Goal: Task Accomplishment & Management: Manage account settings

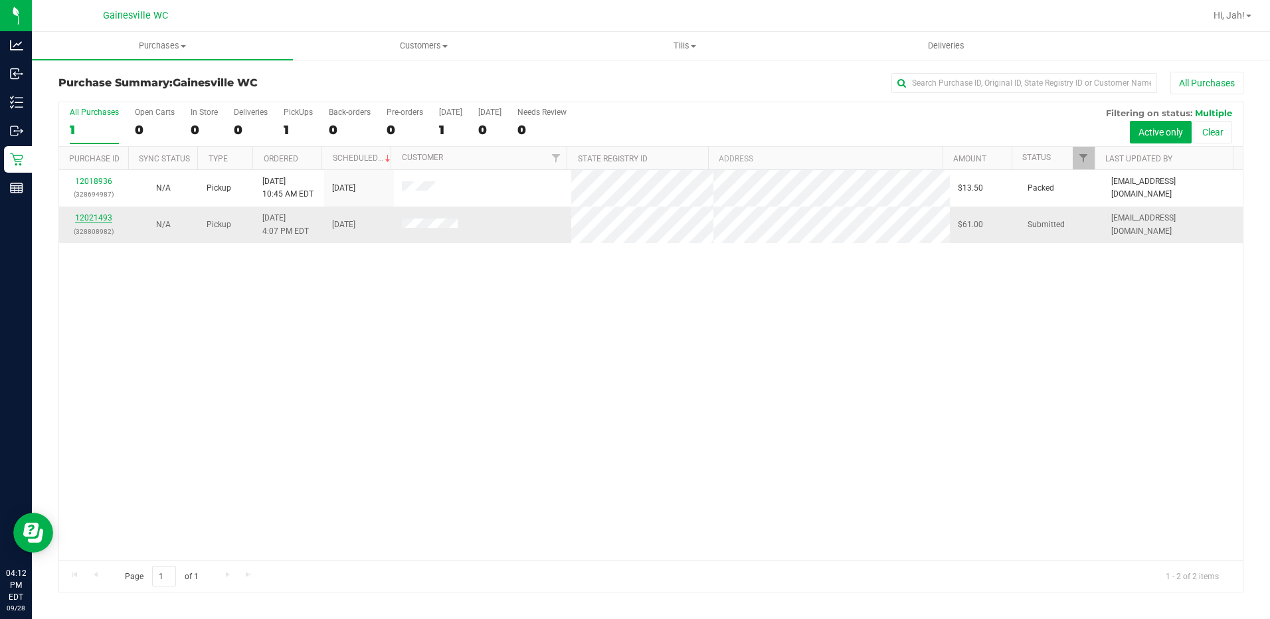
click at [86, 214] on link "12021493" at bounding box center [93, 217] width 37 height 9
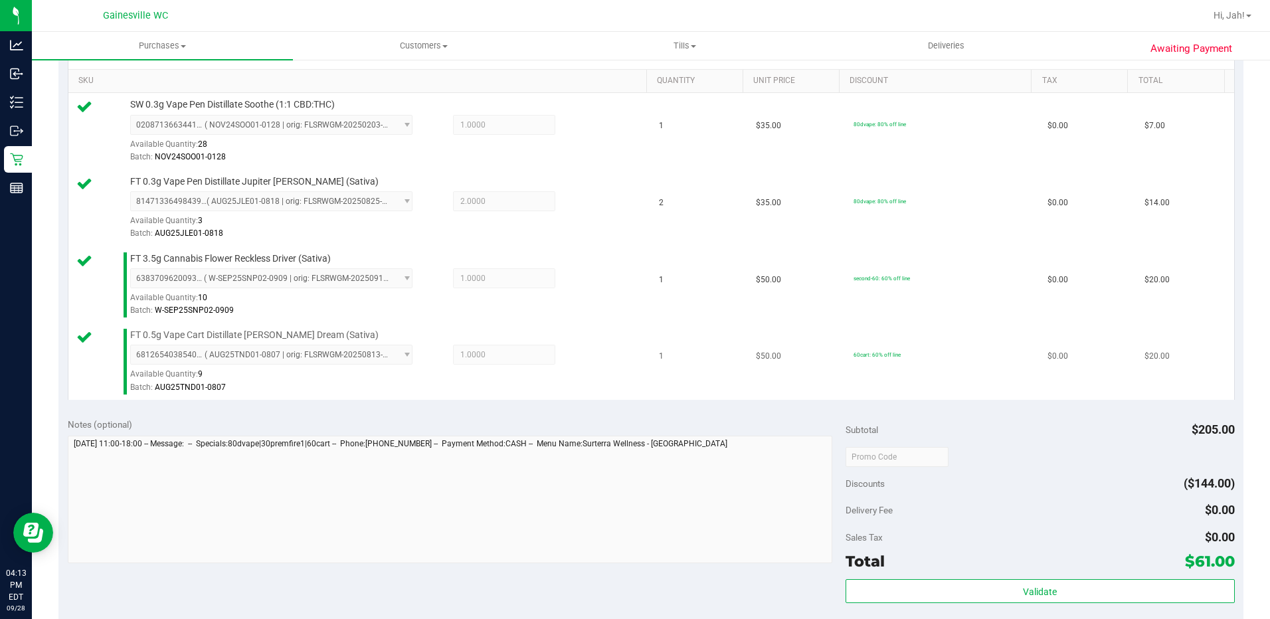
scroll to position [531, 0]
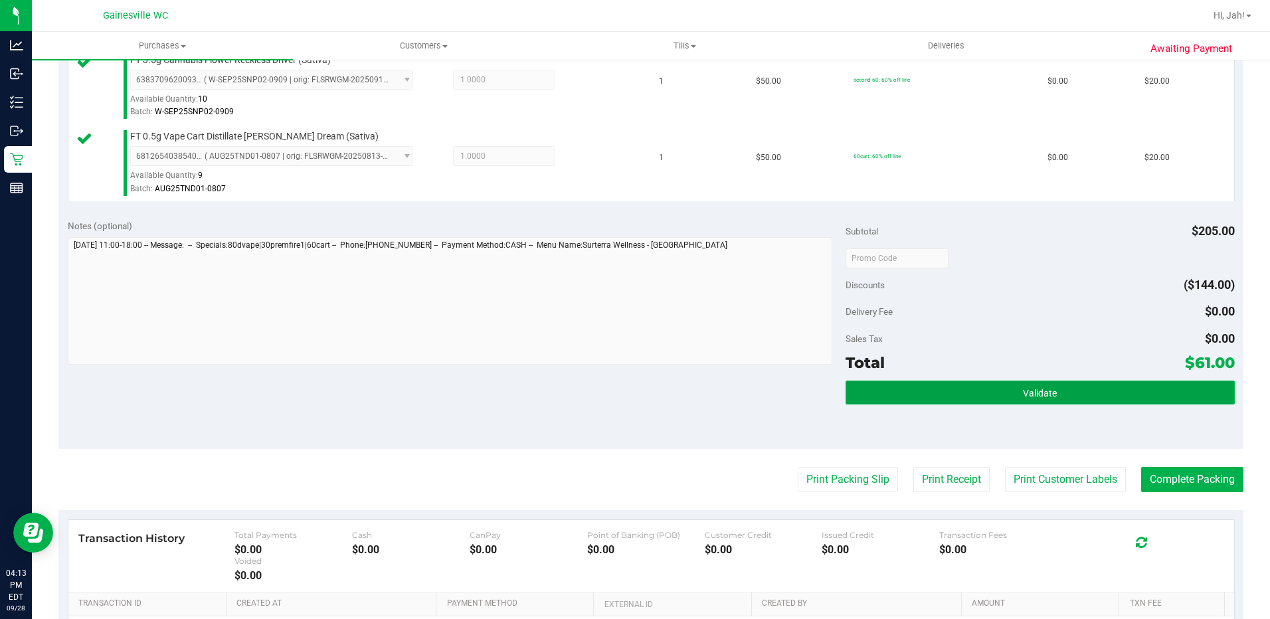
click at [1040, 390] on span "Validate" at bounding box center [1040, 393] width 34 height 11
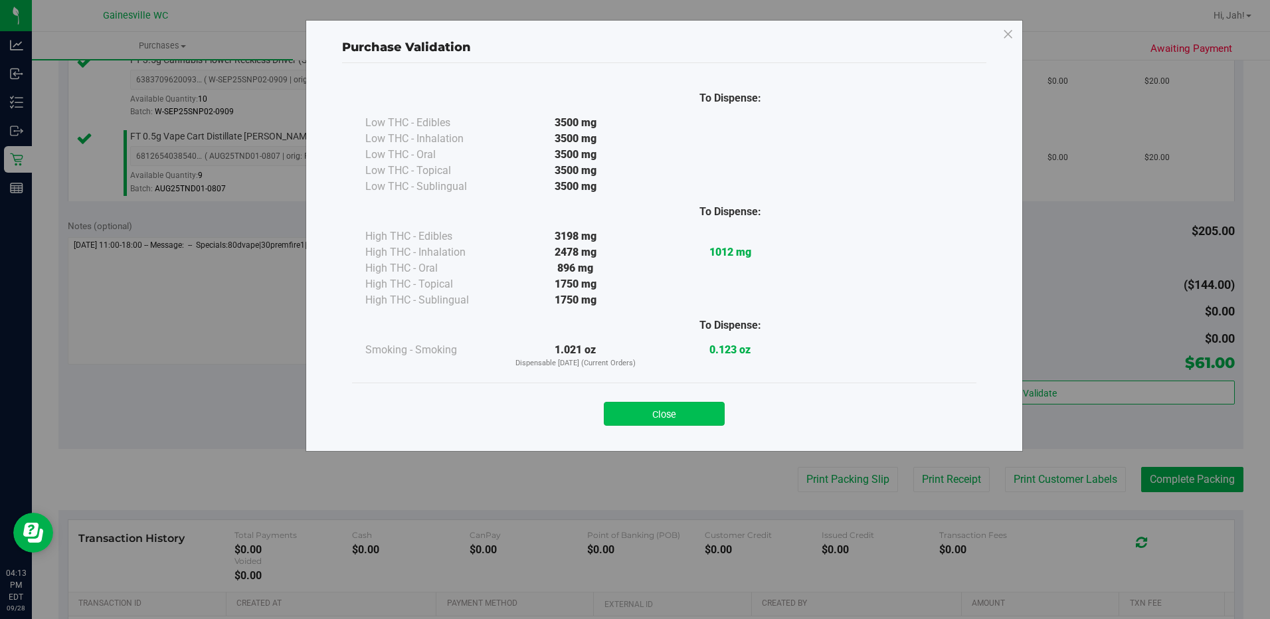
click at [702, 406] on button "Close" at bounding box center [664, 414] width 121 height 24
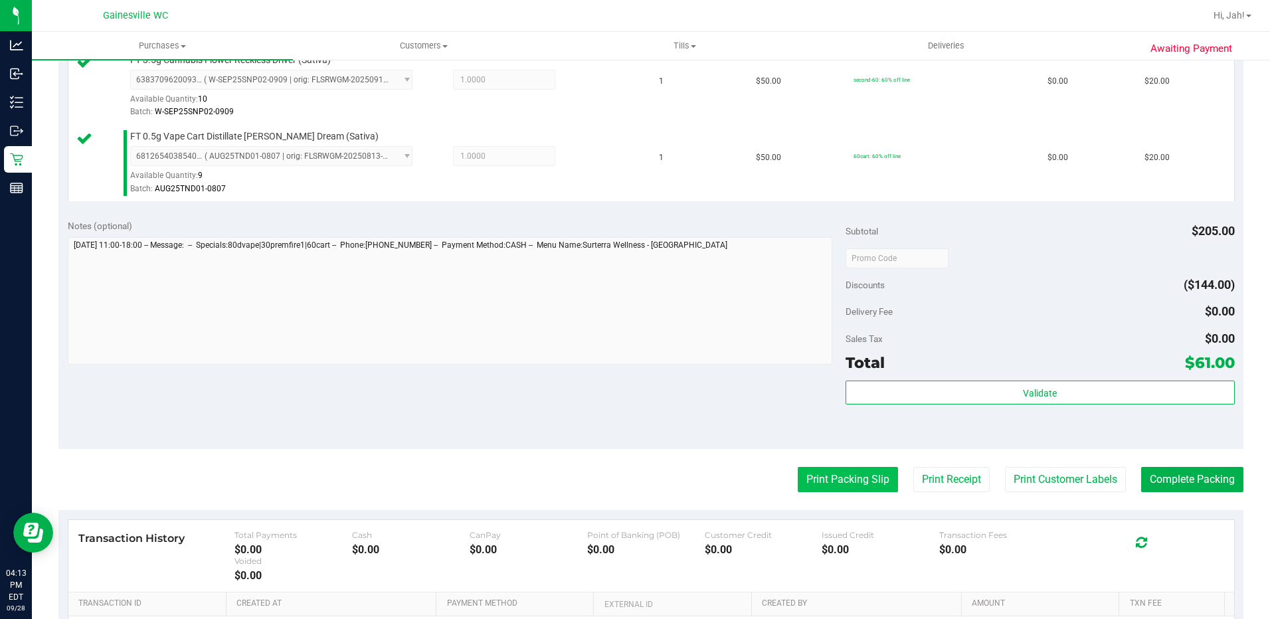
click at [852, 481] on button "Print Packing Slip" at bounding box center [848, 479] width 100 height 25
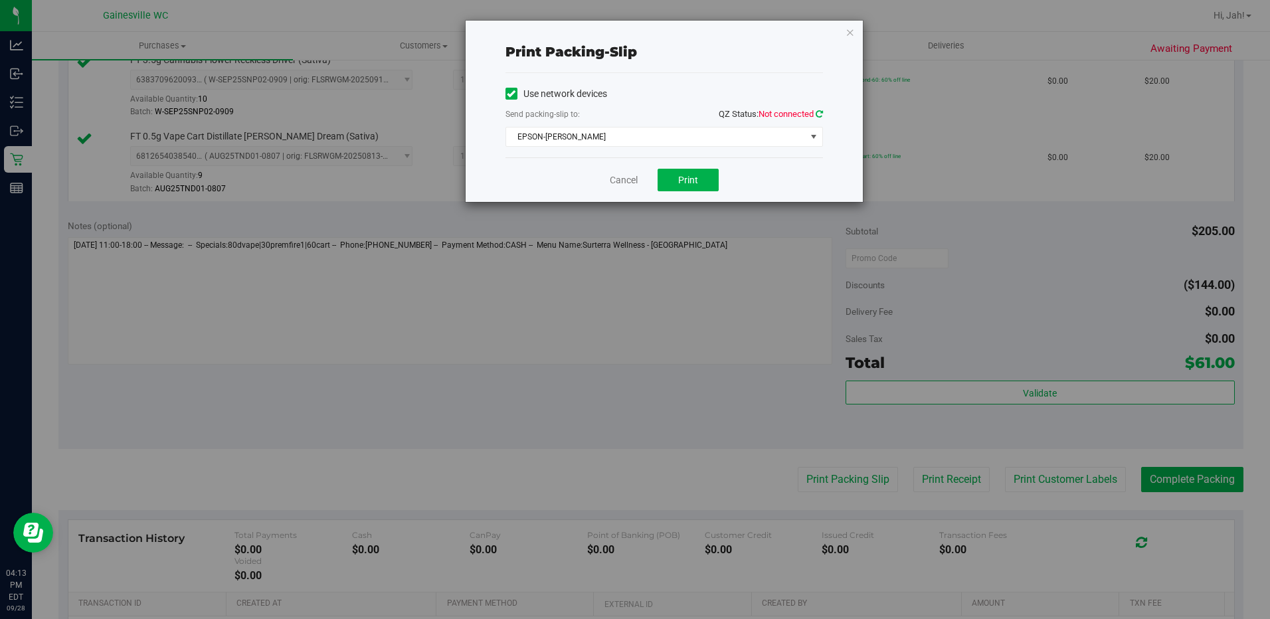
click at [818, 114] on icon at bounding box center [818, 114] width 7 height 9
click at [690, 164] on div "Cancel Print" at bounding box center [663, 179] width 317 height 44
click at [690, 177] on span "Print" at bounding box center [688, 180] width 20 height 11
click at [612, 183] on link "Cancel" at bounding box center [624, 180] width 28 height 14
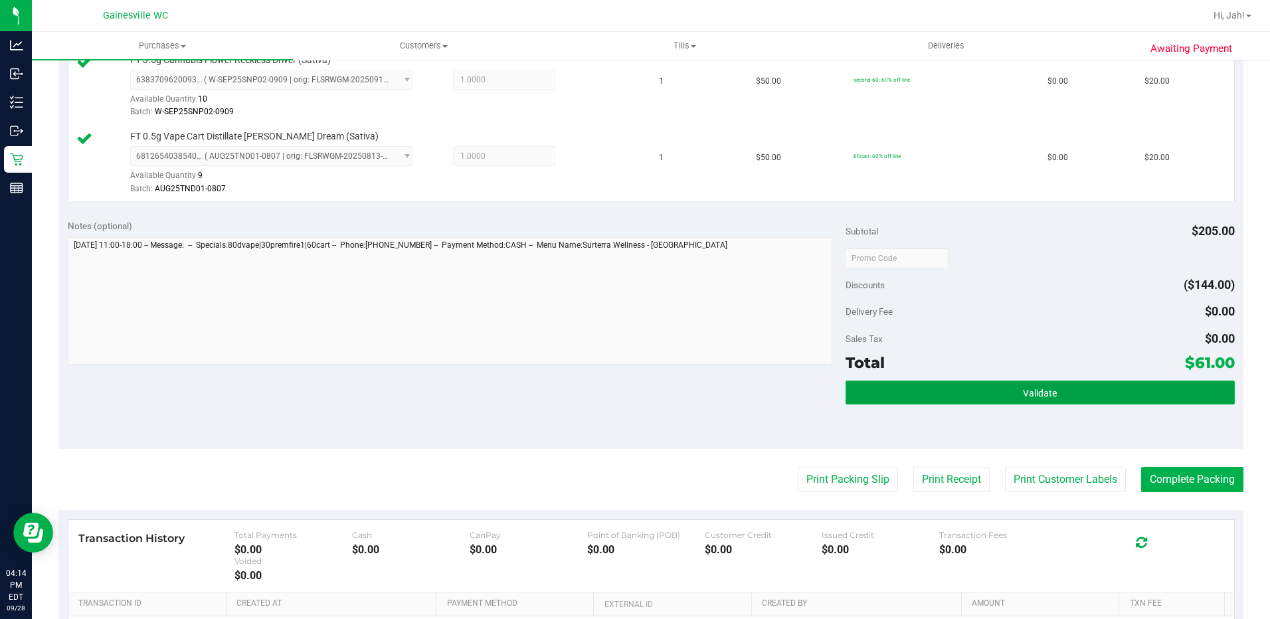
click at [889, 397] on button "Validate" at bounding box center [1039, 393] width 389 height 24
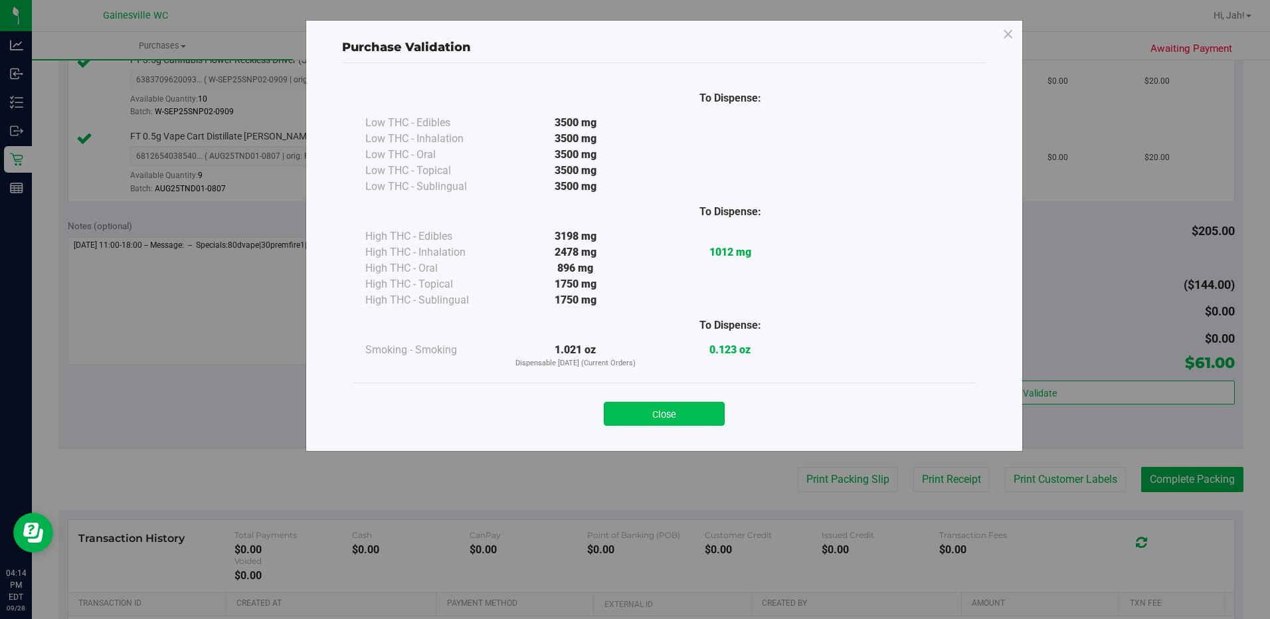
click at [618, 408] on button "Close" at bounding box center [664, 414] width 121 height 24
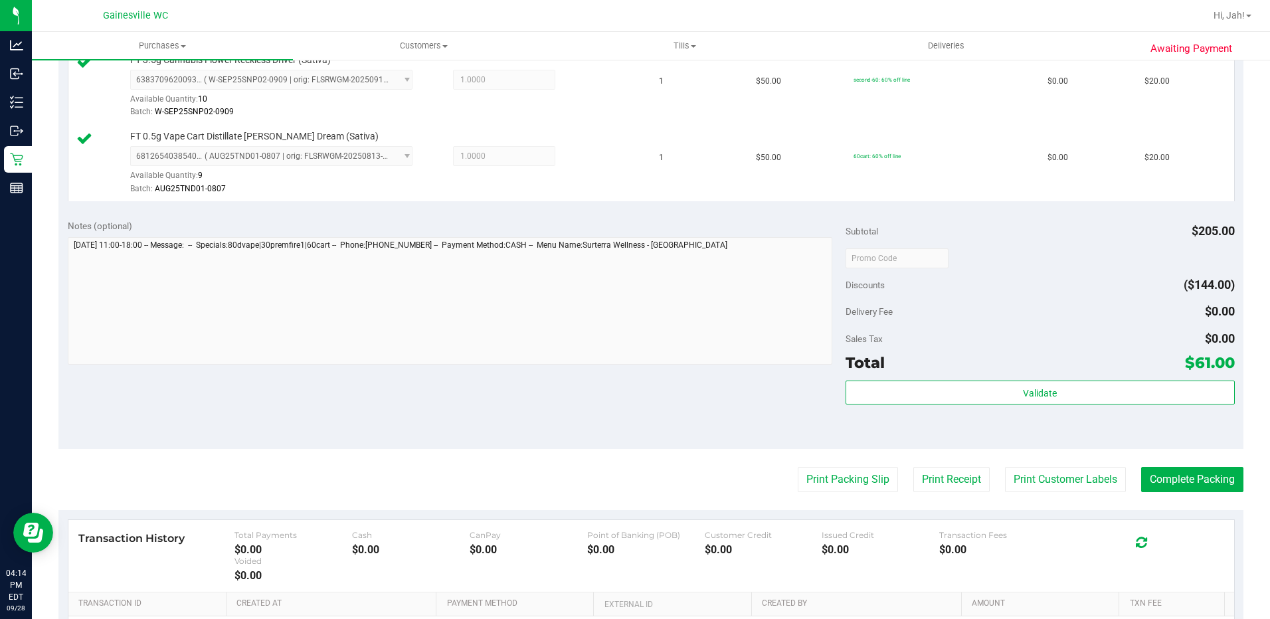
click at [1171, 498] on purchase-details "Back Edit Purchase Cancel Purchase View Profile # 12021493 BioTrack ID: - Submi…" at bounding box center [650, 149] width 1185 height 1218
click at [1176, 481] on button "Complete Packing" at bounding box center [1192, 479] width 102 height 25
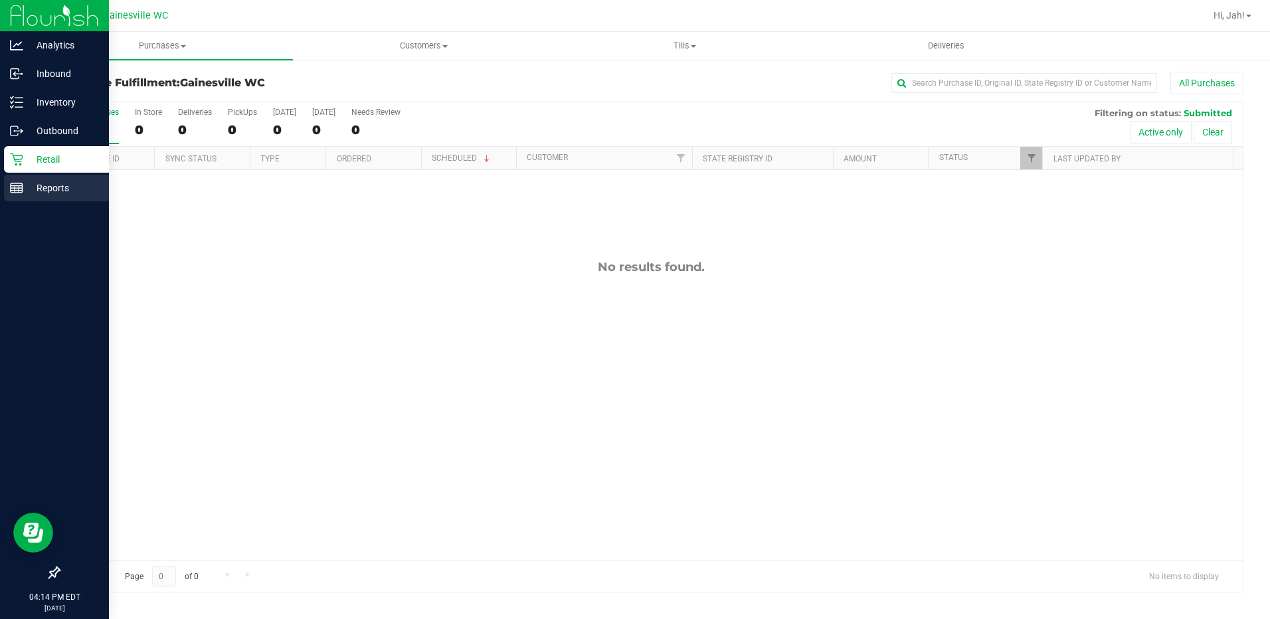
click at [28, 188] on p "Reports" at bounding box center [63, 188] width 80 height 16
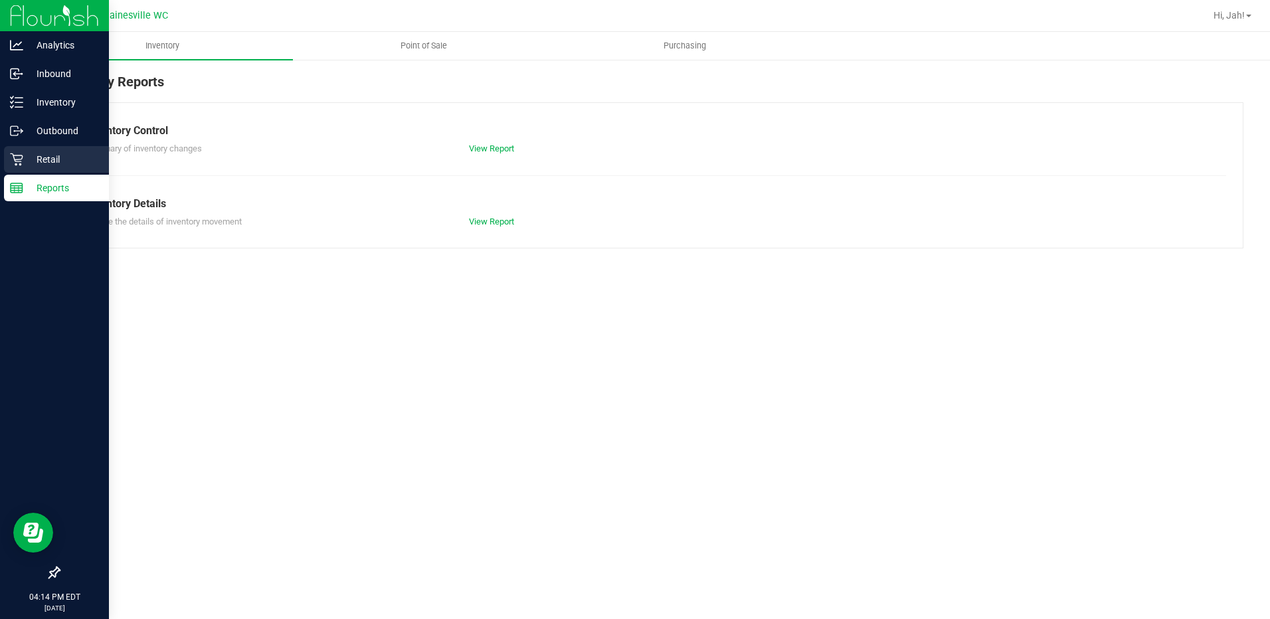
click at [19, 158] on icon at bounding box center [16, 159] width 13 height 13
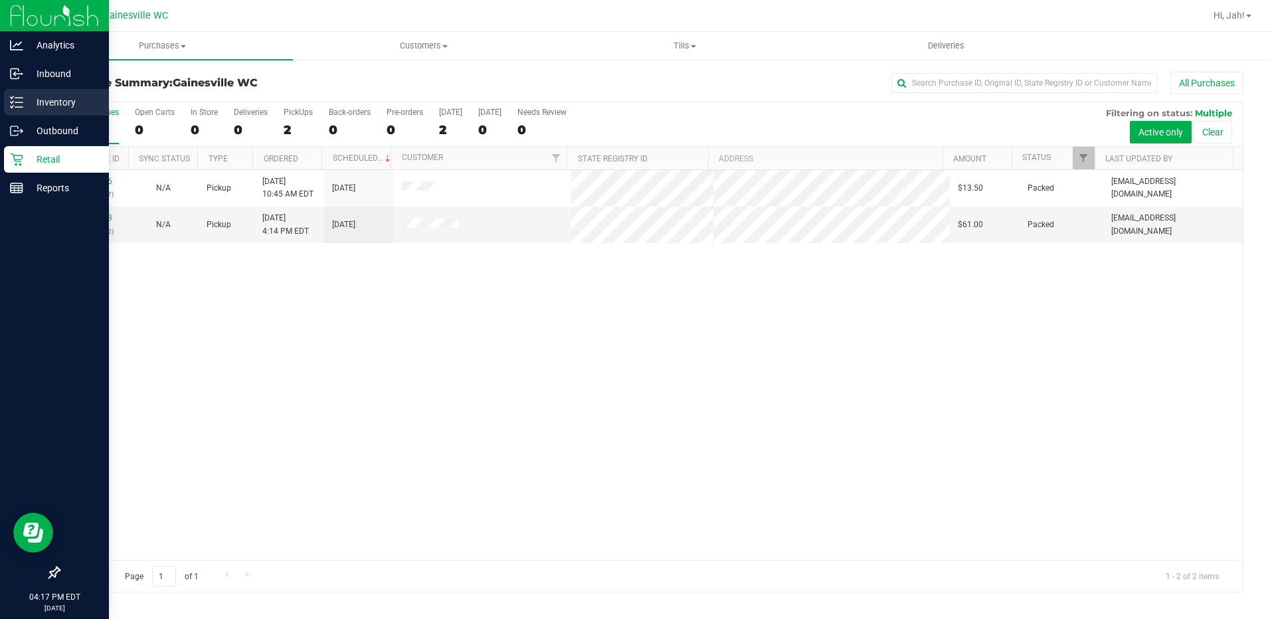
click at [15, 108] on div "Inventory" at bounding box center [56, 102] width 105 height 27
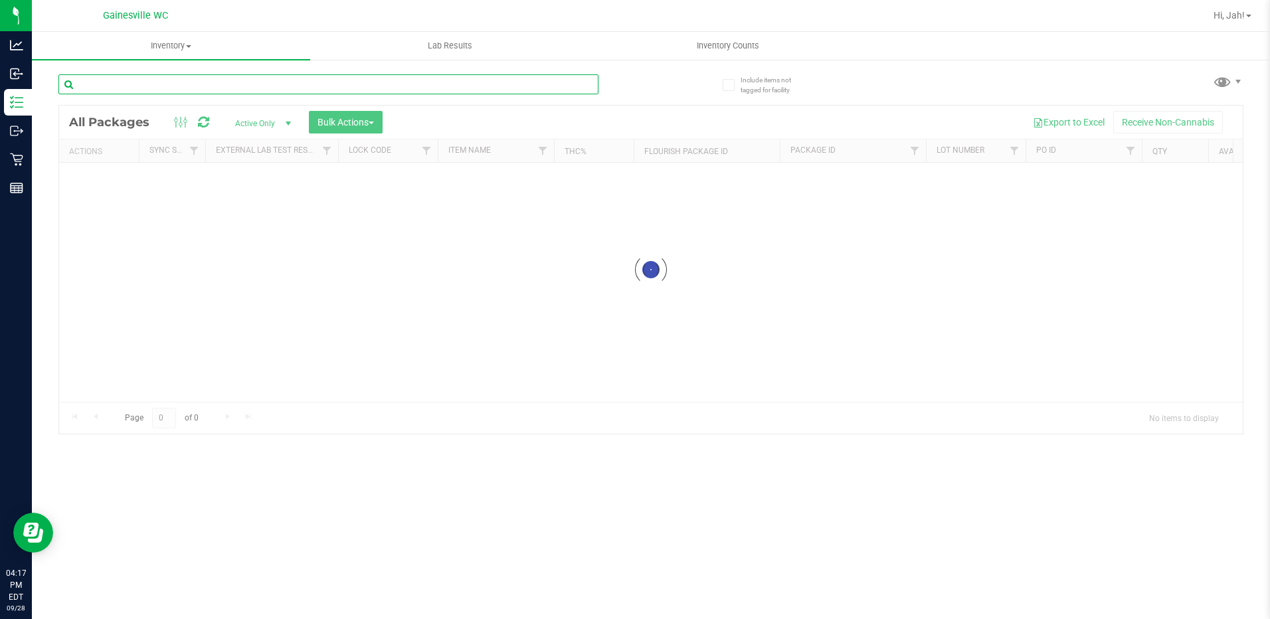
click at [256, 86] on input "text" at bounding box center [328, 84] width 540 height 20
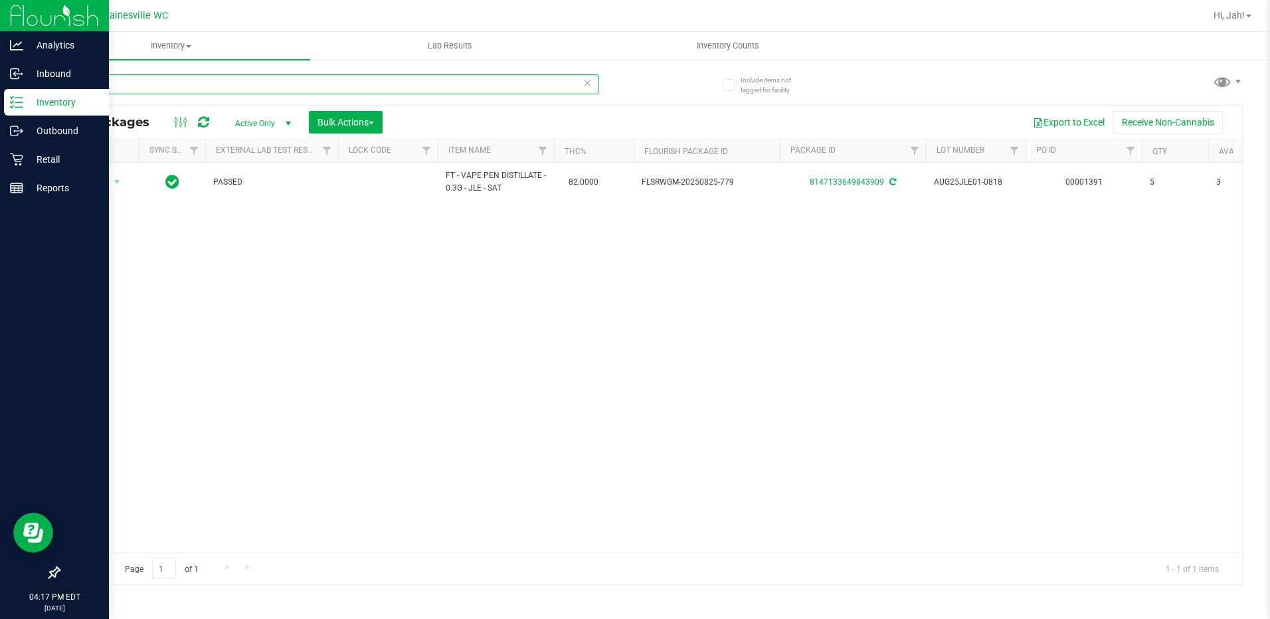
drag, startPoint x: 118, startPoint y: 80, endPoint x: 19, endPoint y: 92, distance: 100.4
click at [19, 92] on div "Analytics Inbound Inventory Outbound Retail Reports 04:17 PM EDT [DATE] 09/28 G…" at bounding box center [635, 309] width 1270 height 619
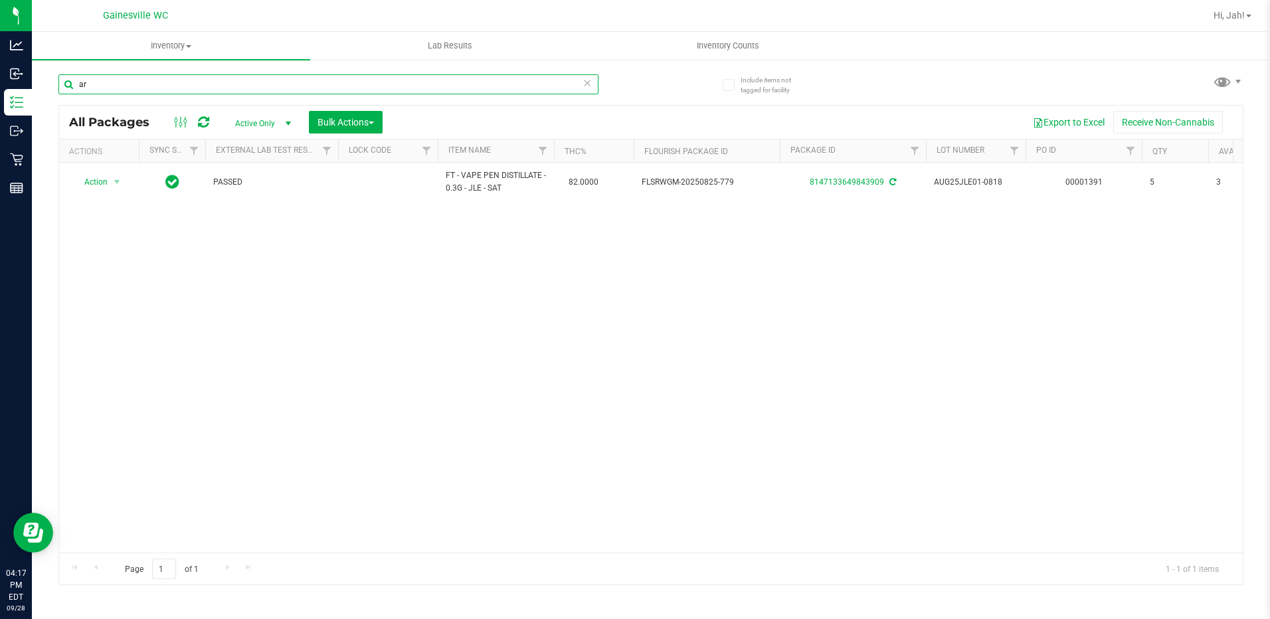
type input "a"
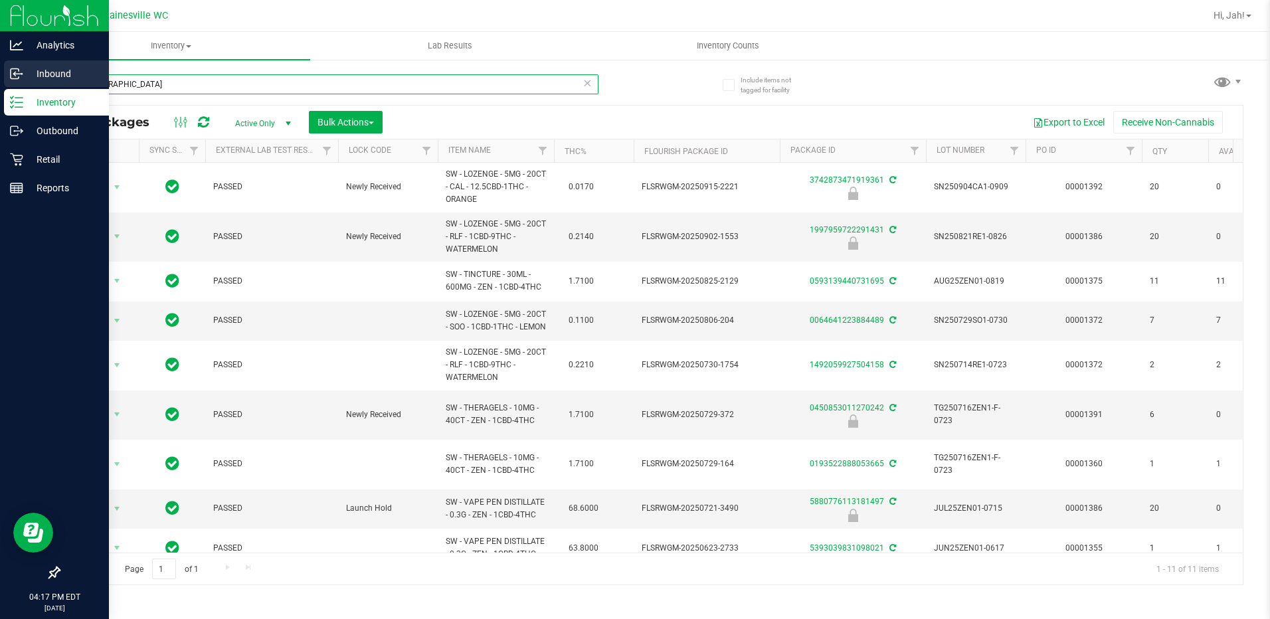
drag, startPoint x: 118, startPoint y: 91, endPoint x: 66, endPoint y: 84, distance: 51.7
click at [0, 77] on html "Analytics Inbound Inventory Outbound Retail Reports 04:17 PM EDT [DATE] 09/28 G…" at bounding box center [635, 309] width 1270 height 619
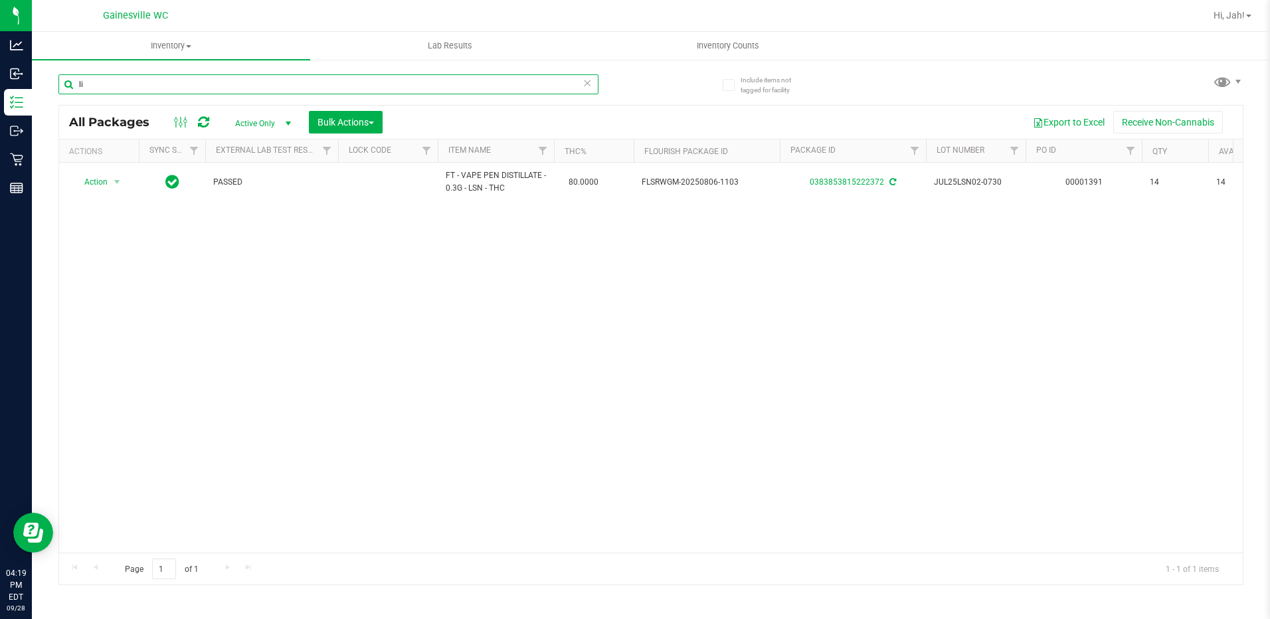
type input "l"
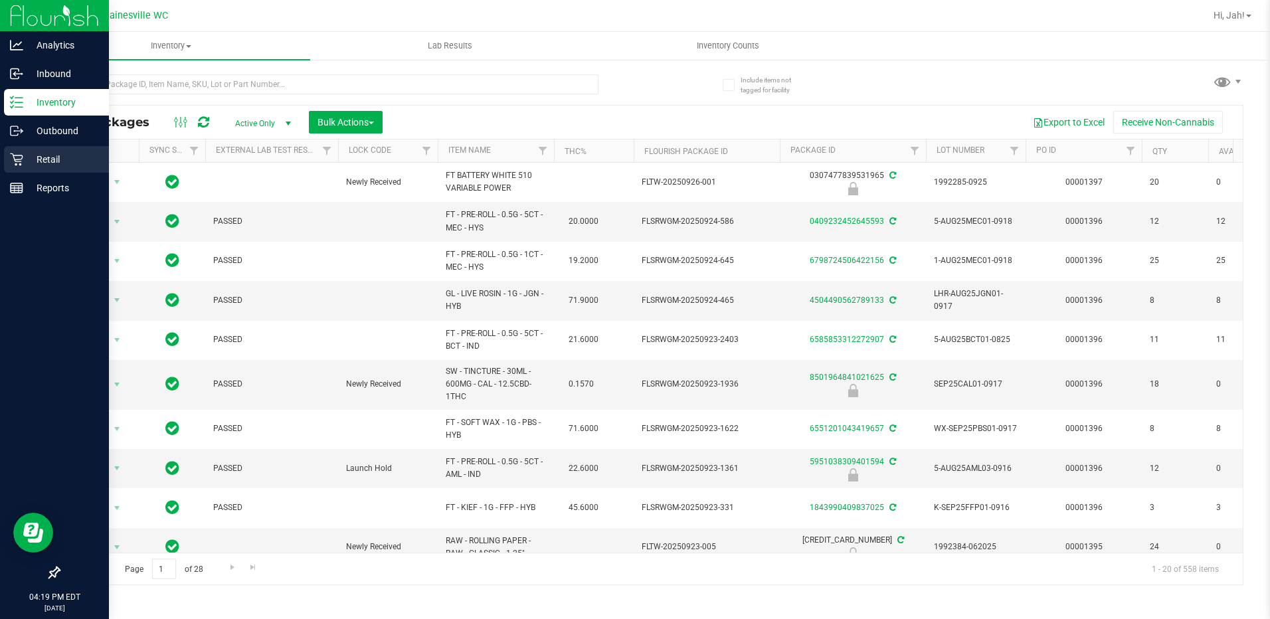
click at [26, 151] on div "Retail" at bounding box center [56, 159] width 105 height 27
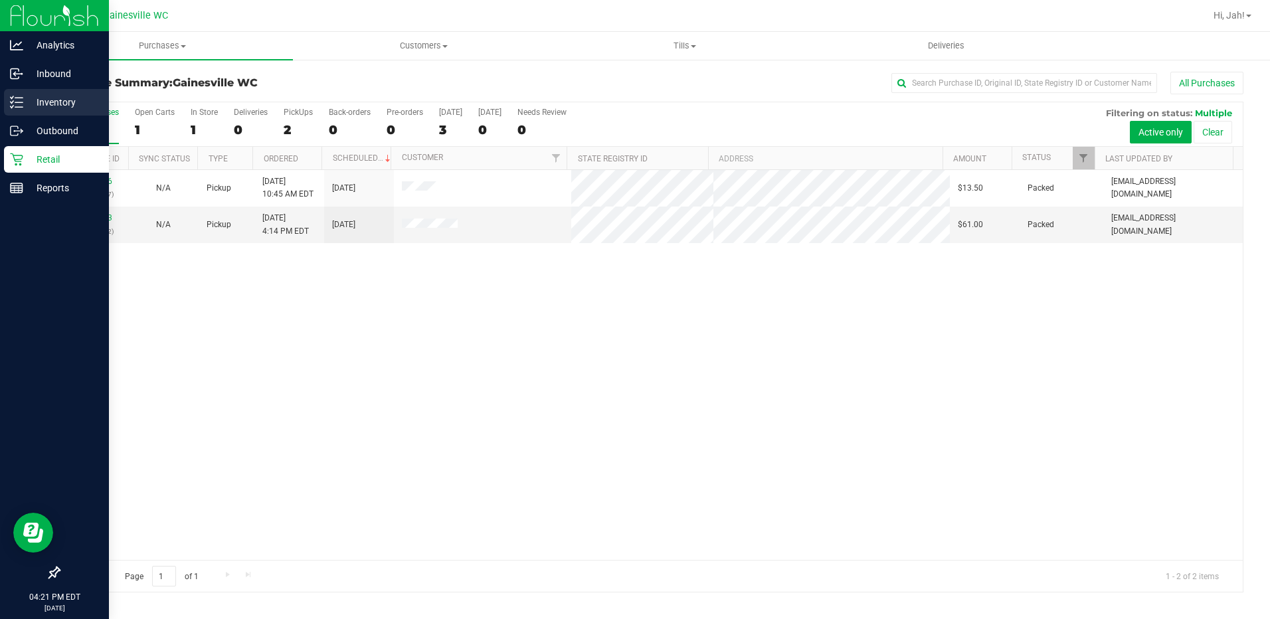
click at [16, 107] on line at bounding box center [18, 107] width 7 height 0
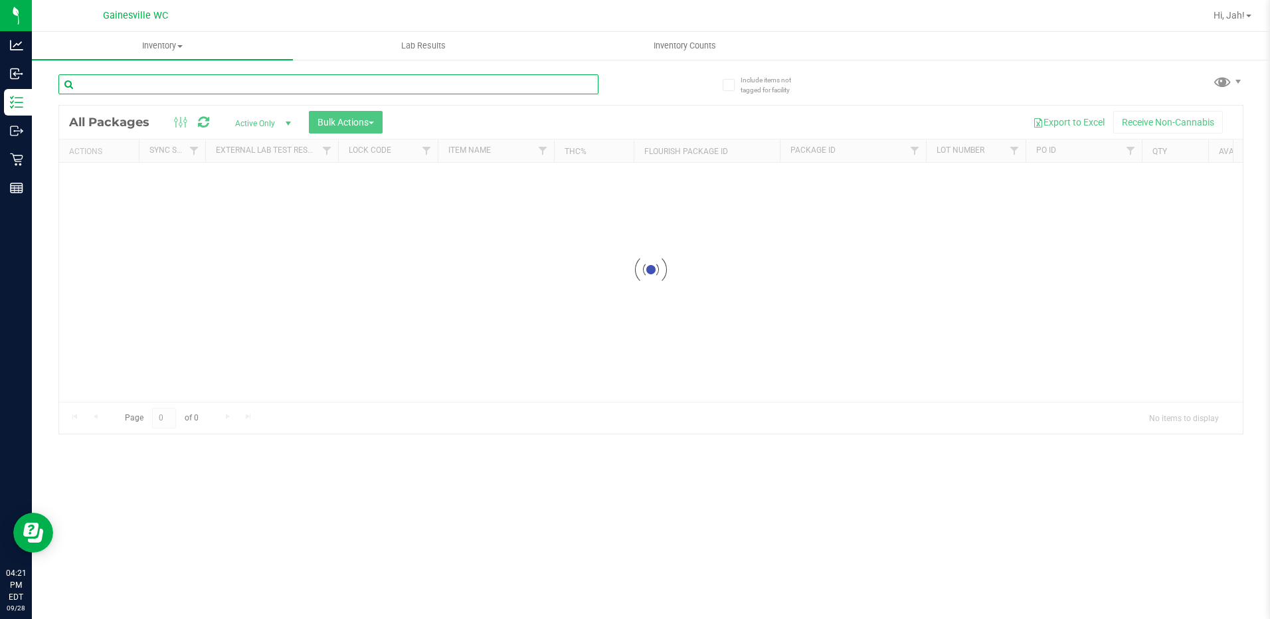
click at [192, 90] on input "text" at bounding box center [328, 84] width 540 height 20
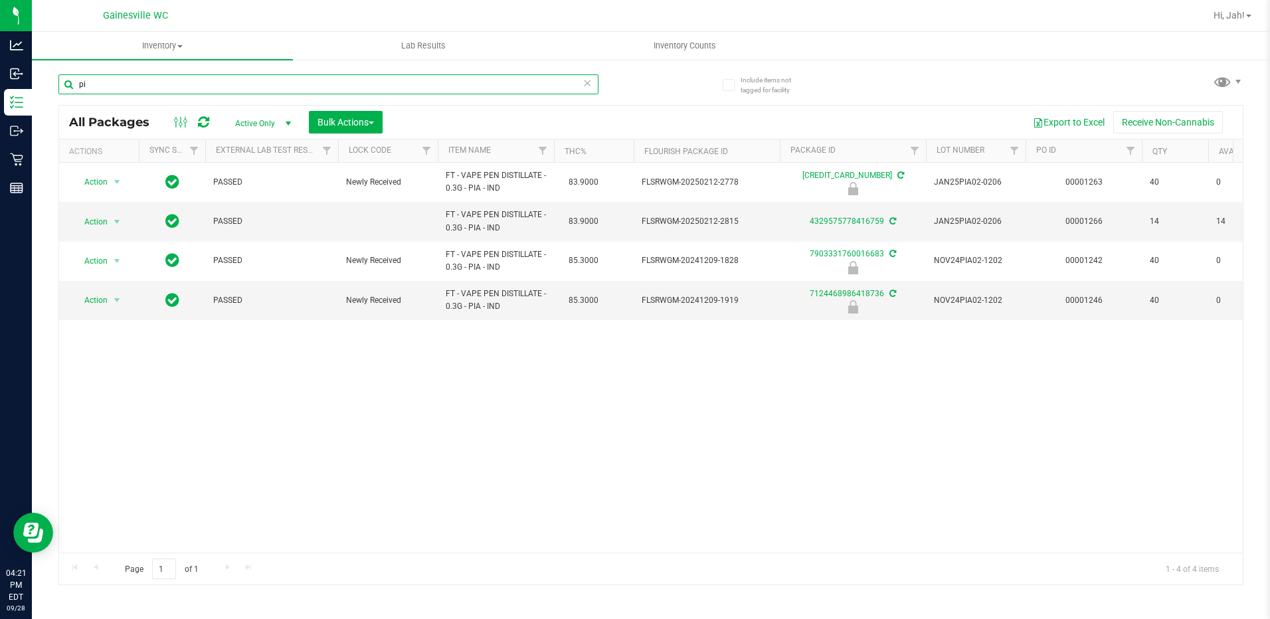
type input "p"
type input "d"
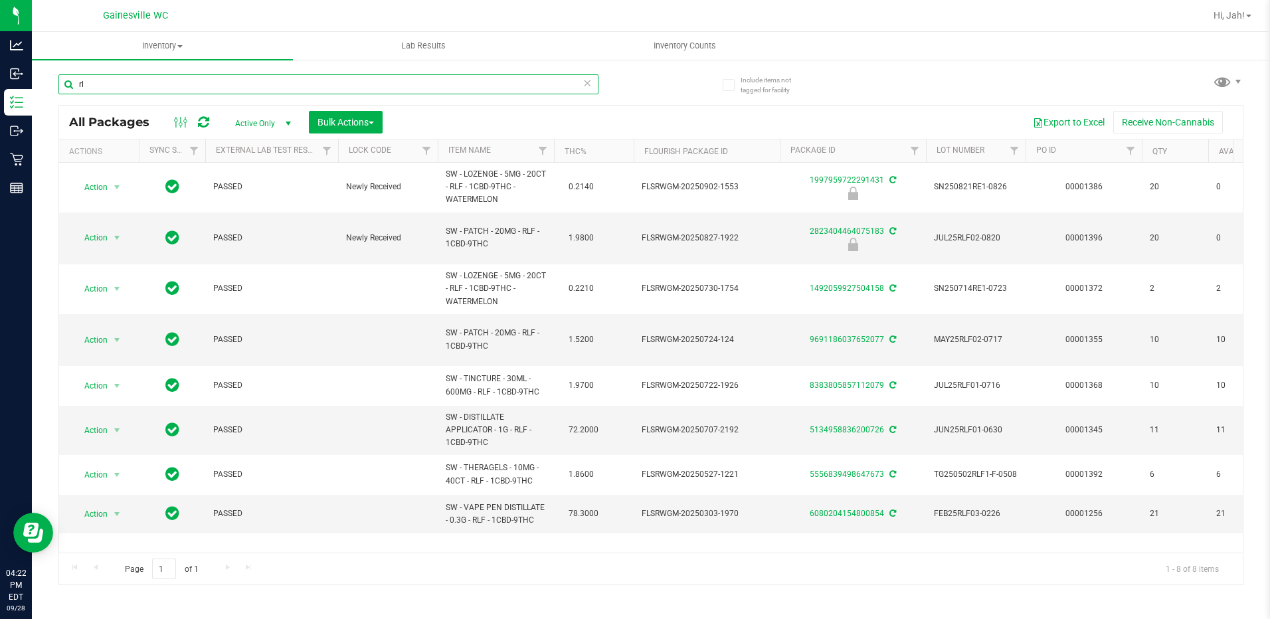
type input "r"
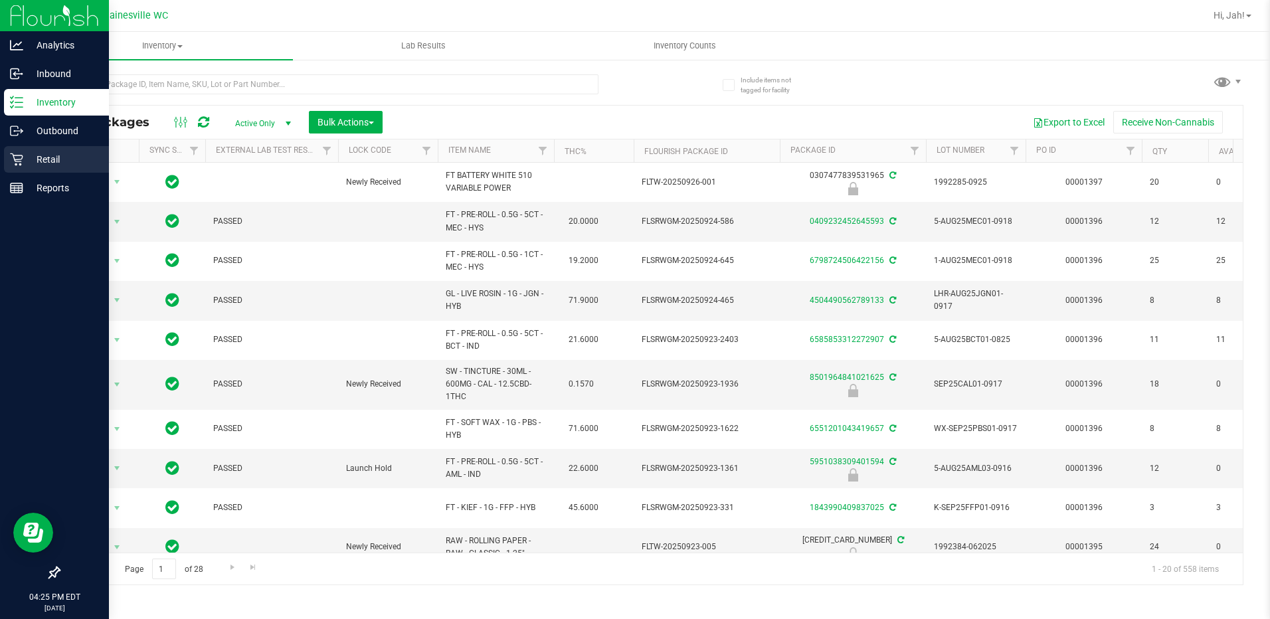
click at [20, 165] on icon at bounding box center [16, 159] width 13 height 13
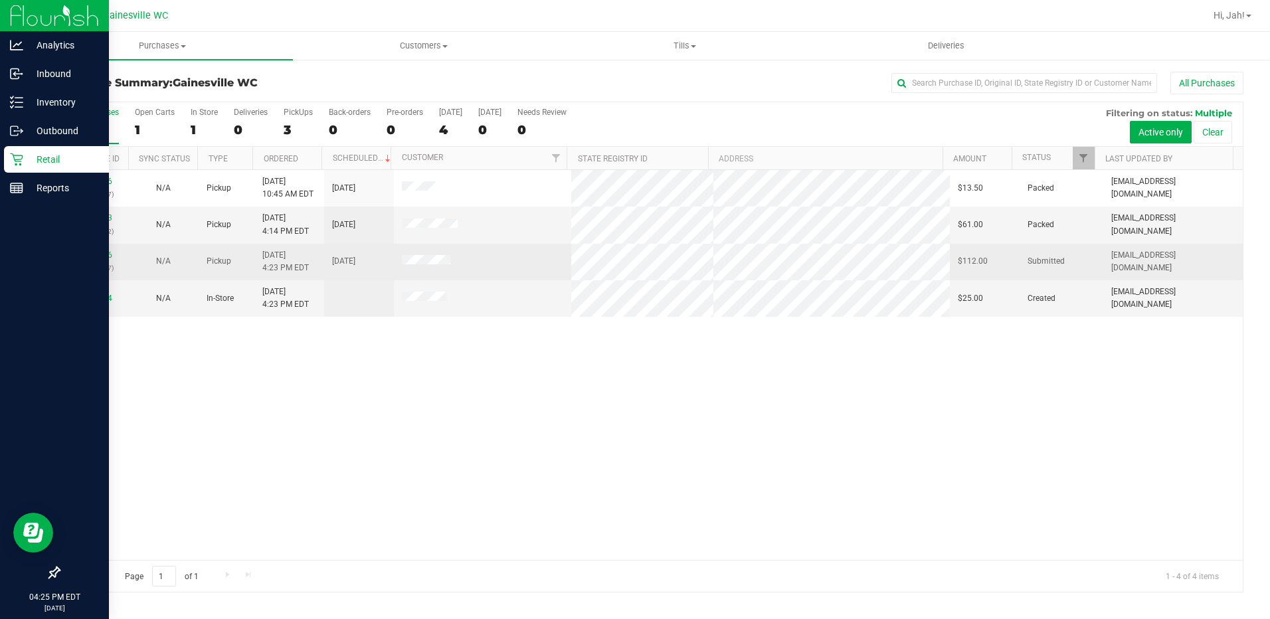
click at [102, 249] on div "12021606 (328814977)" at bounding box center [94, 261] width 54 height 25
click at [102, 256] on link "12021606" at bounding box center [93, 254] width 37 height 9
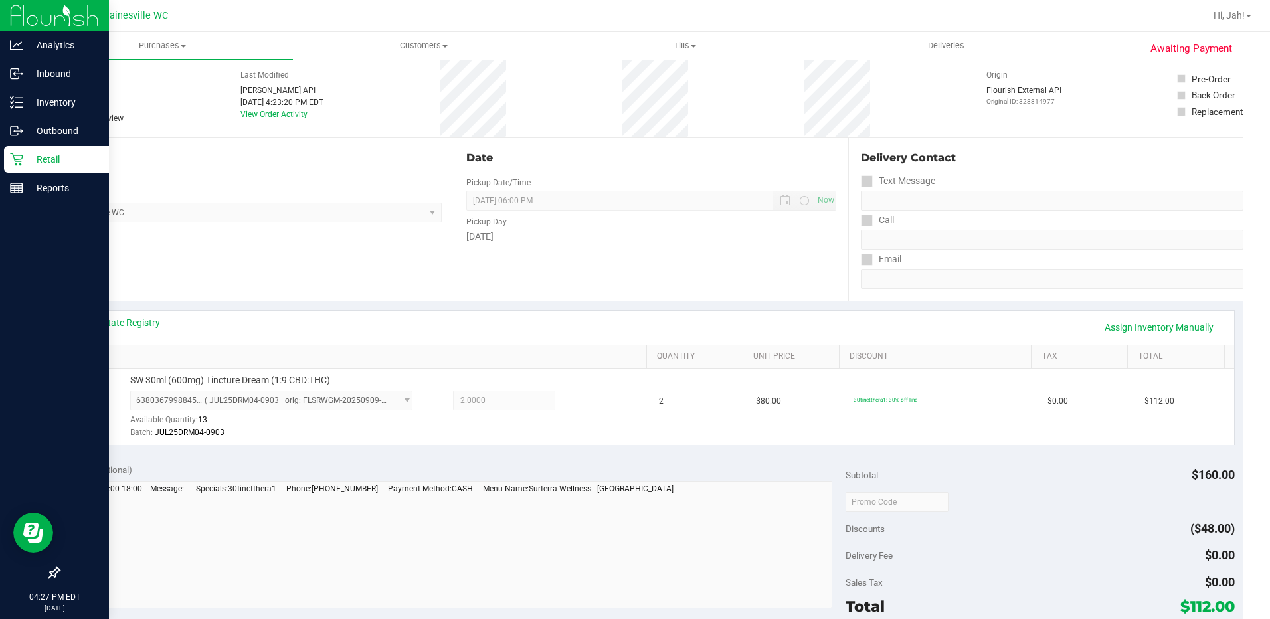
scroll to position [133, 0]
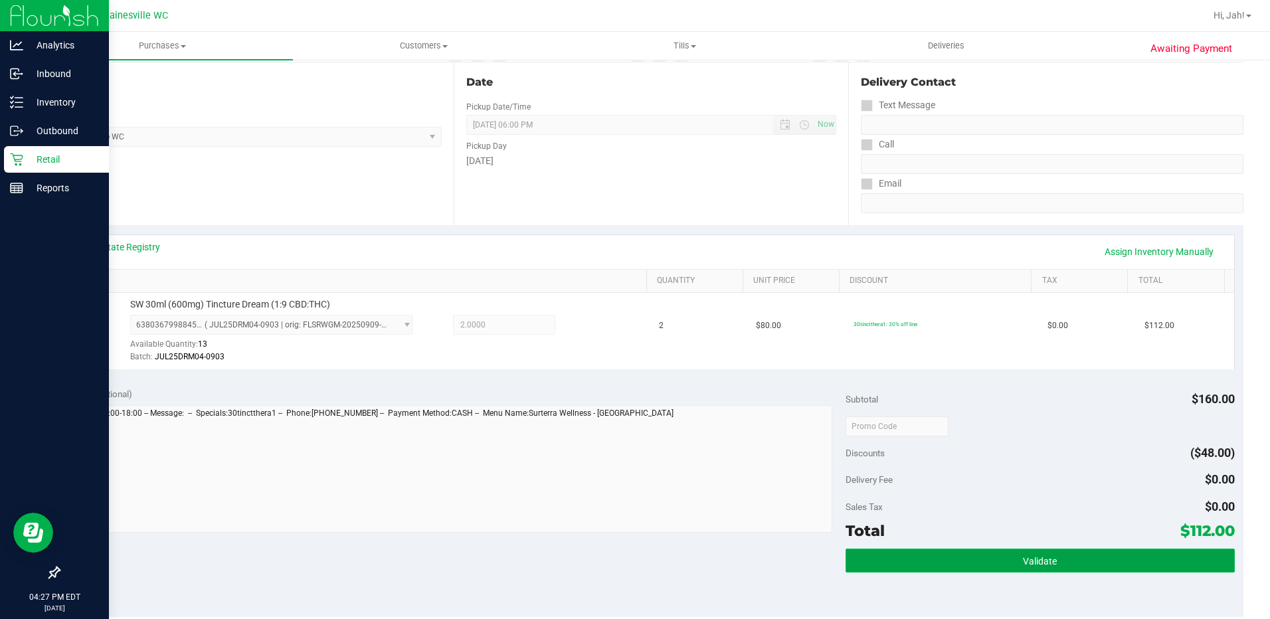
click at [982, 550] on button "Validate" at bounding box center [1039, 561] width 389 height 24
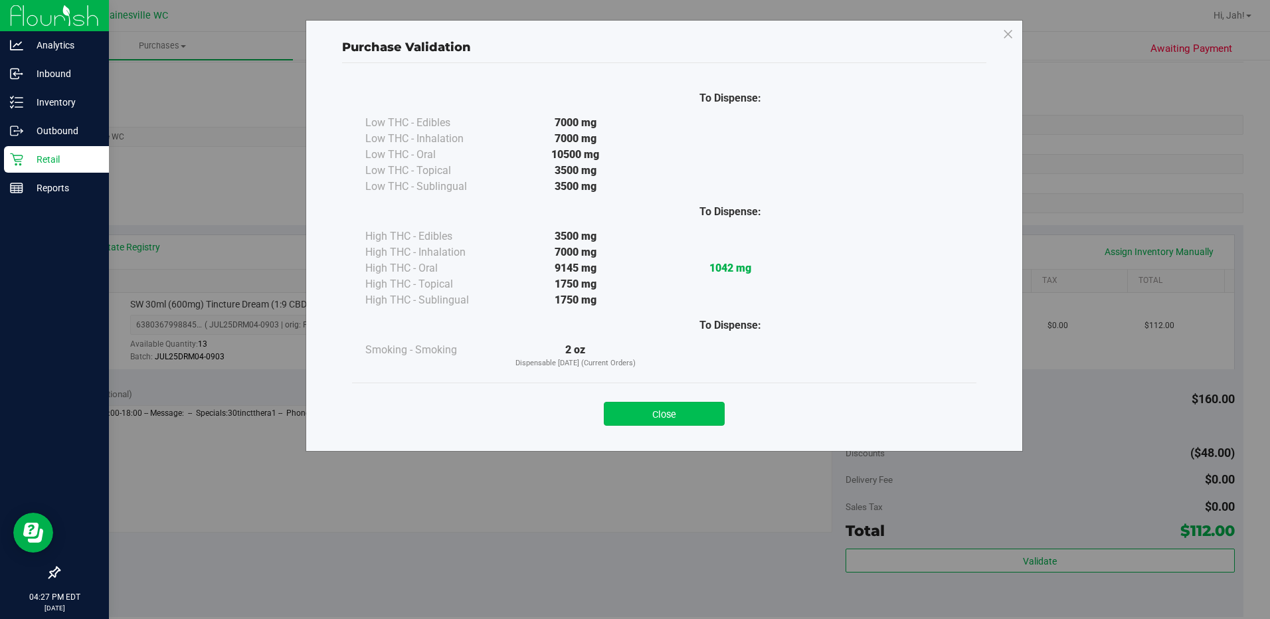
click at [703, 416] on button "Close" at bounding box center [664, 414] width 121 height 24
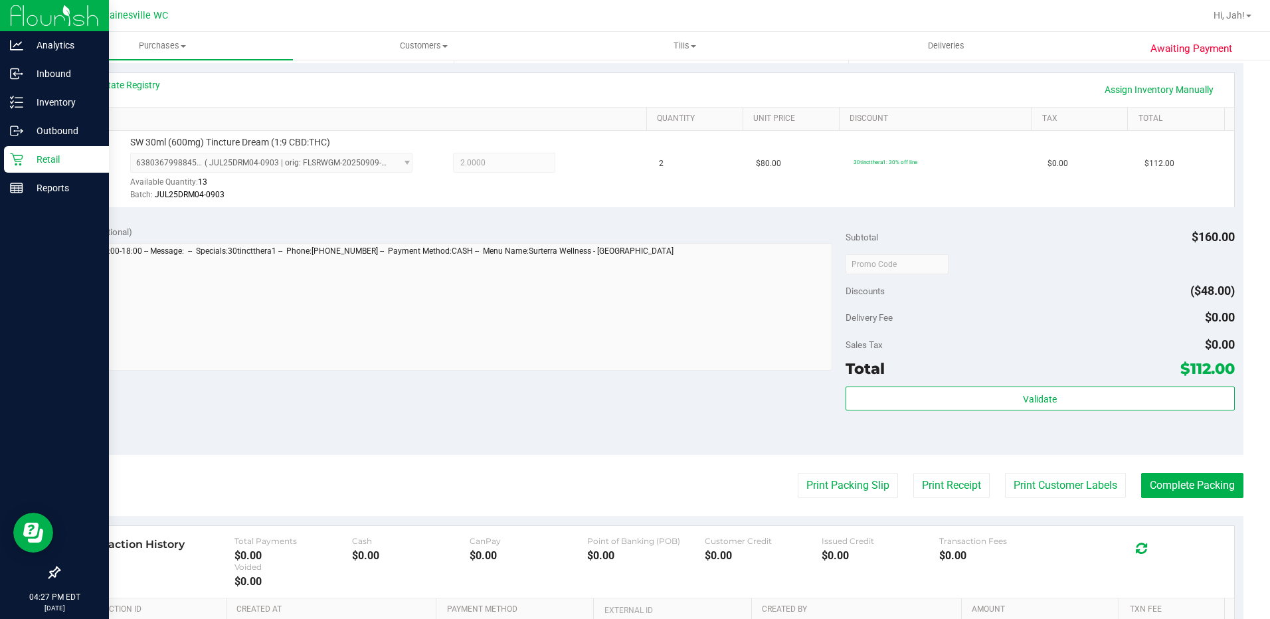
scroll to position [398, 0]
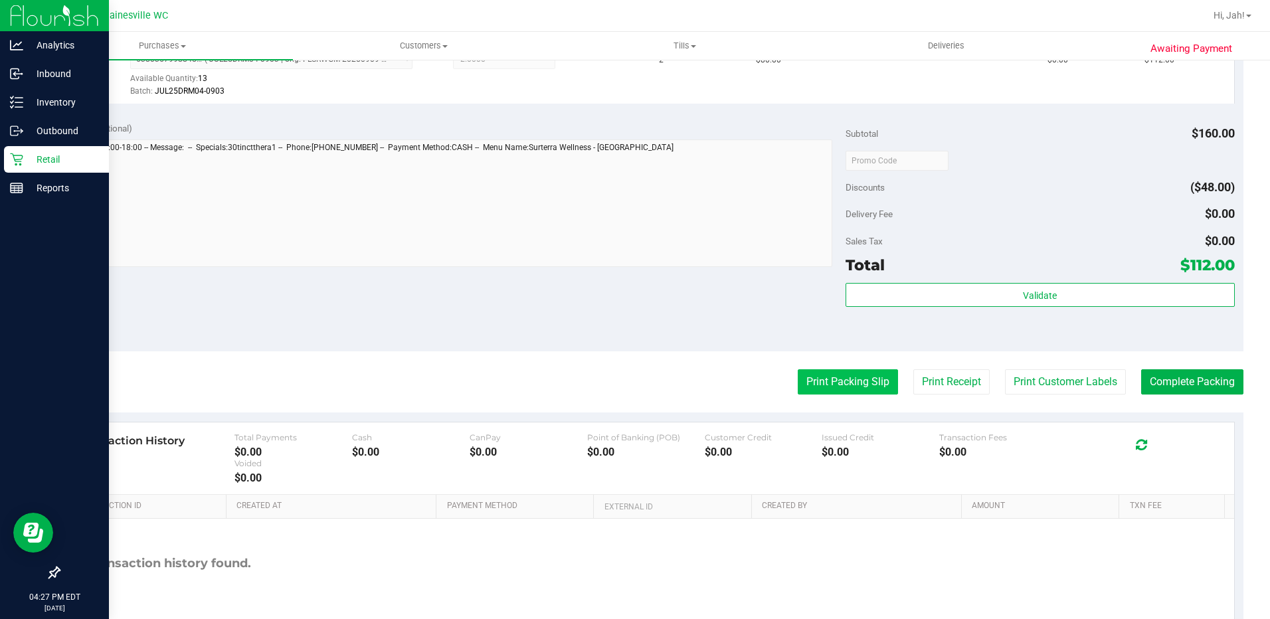
click at [839, 384] on button "Print Packing Slip" at bounding box center [848, 381] width 100 height 25
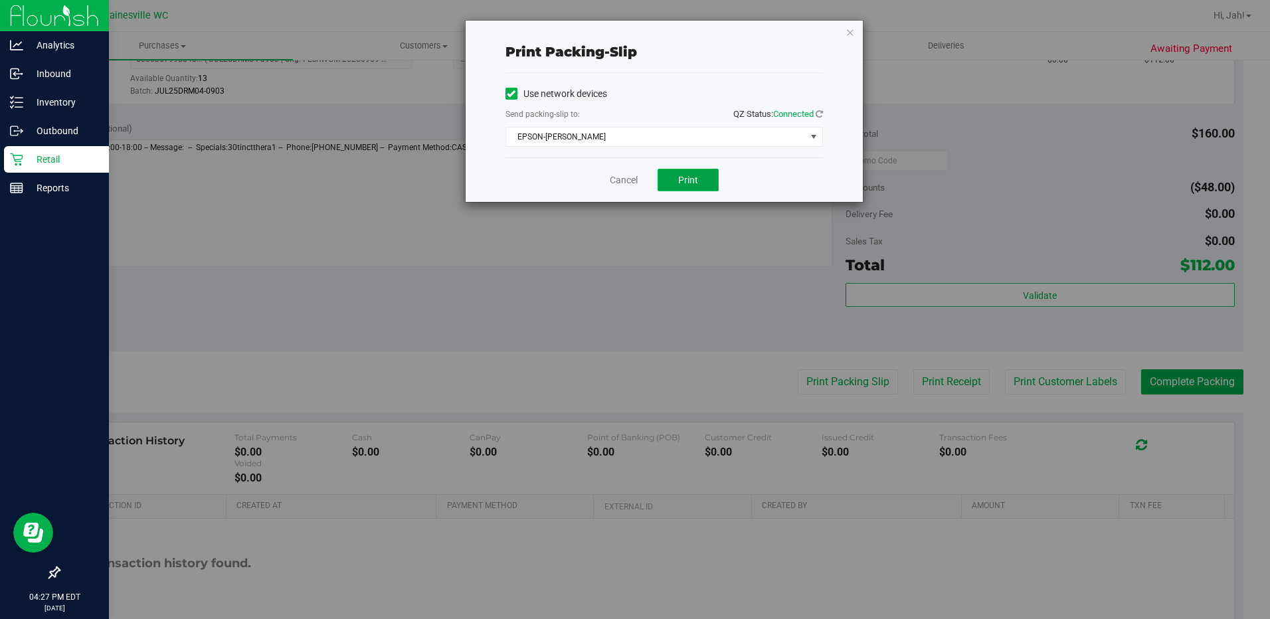
click at [683, 191] on button "Print" at bounding box center [687, 180] width 61 height 23
drag, startPoint x: 606, startPoint y: 175, endPoint x: 615, endPoint y: 173, distance: 9.4
click at [608, 175] on div "Cancel Print" at bounding box center [663, 179] width 317 height 44
click at [618, 173] on link "Cancel" at bounding box center [624, 180] width 28 height 14
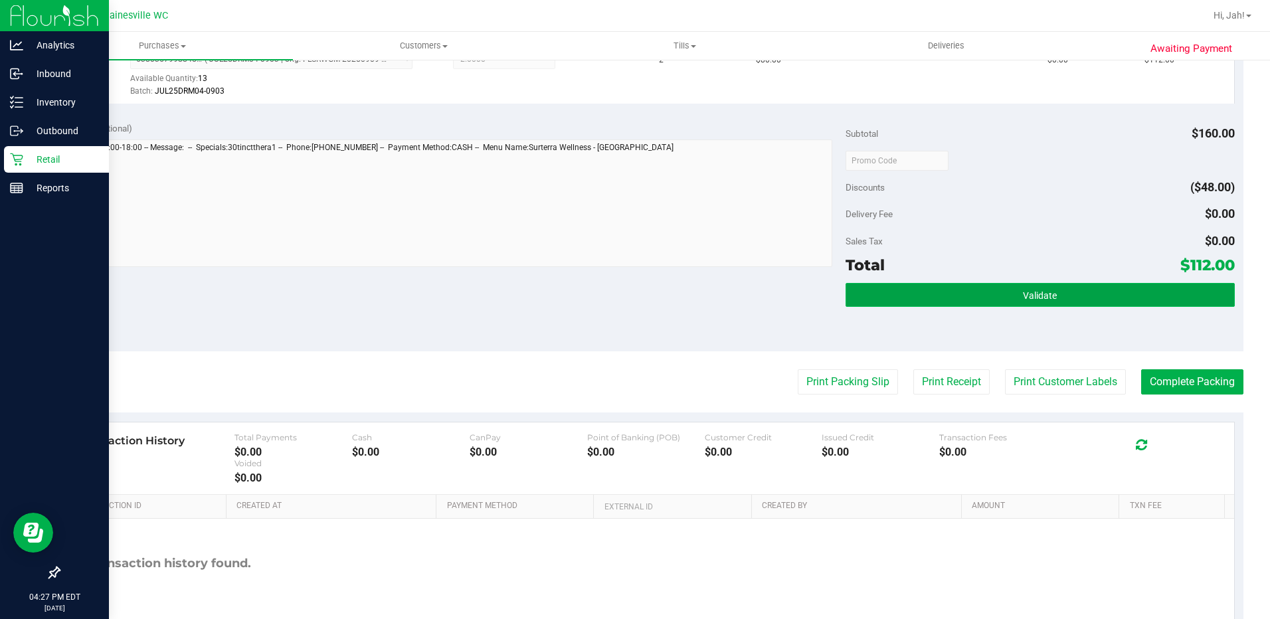
click at [999, 296] on button "Validate" at bounding box center [1039, 295] width 389 height 24
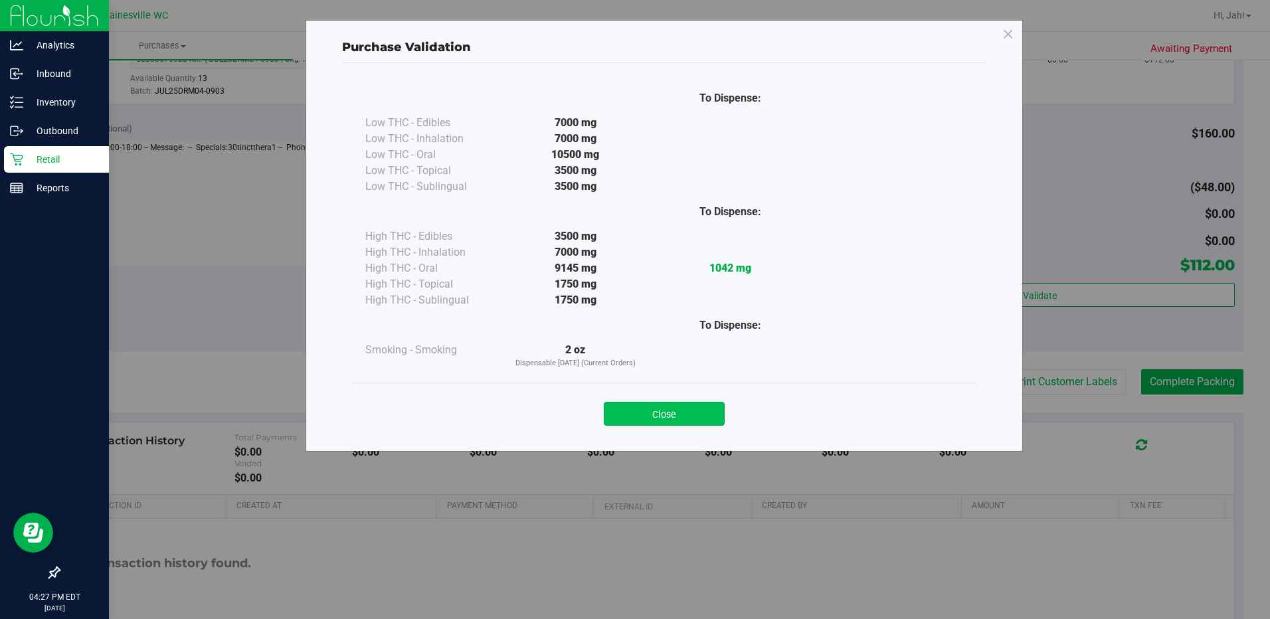
click at [694, 410] on button "Close" at bounding box center [664, 414] width 121 height 24
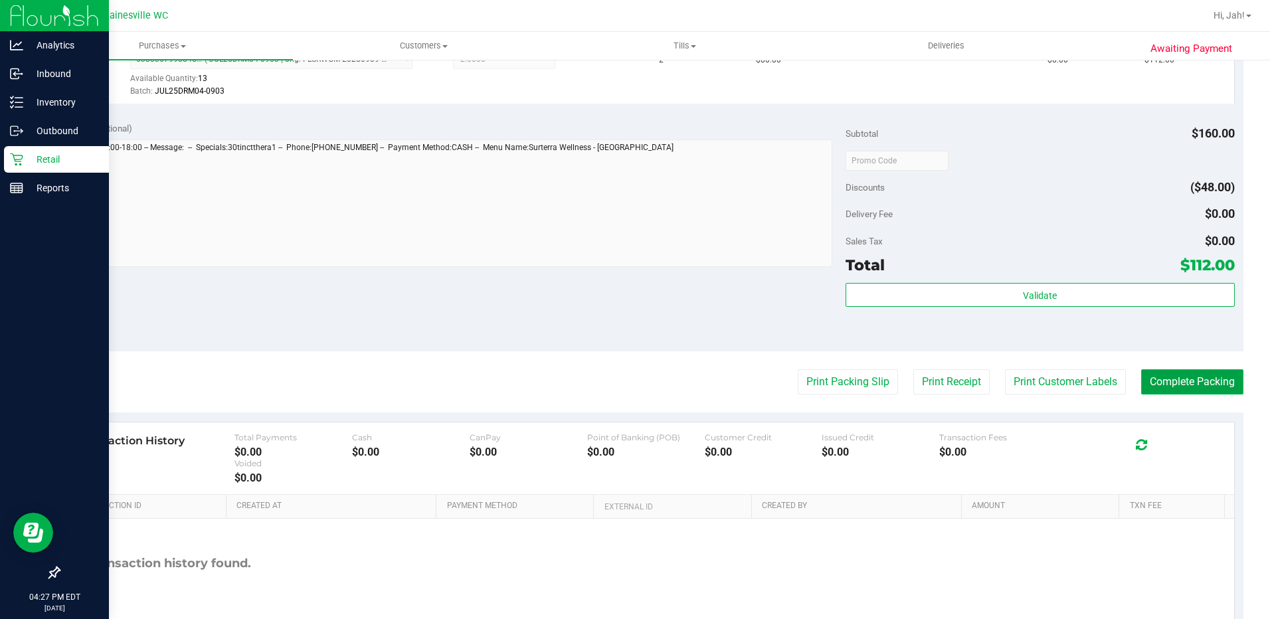
click at [1153, 377] on button "Complete Packing" at bounding box center [1192, 381] width 102 height 25
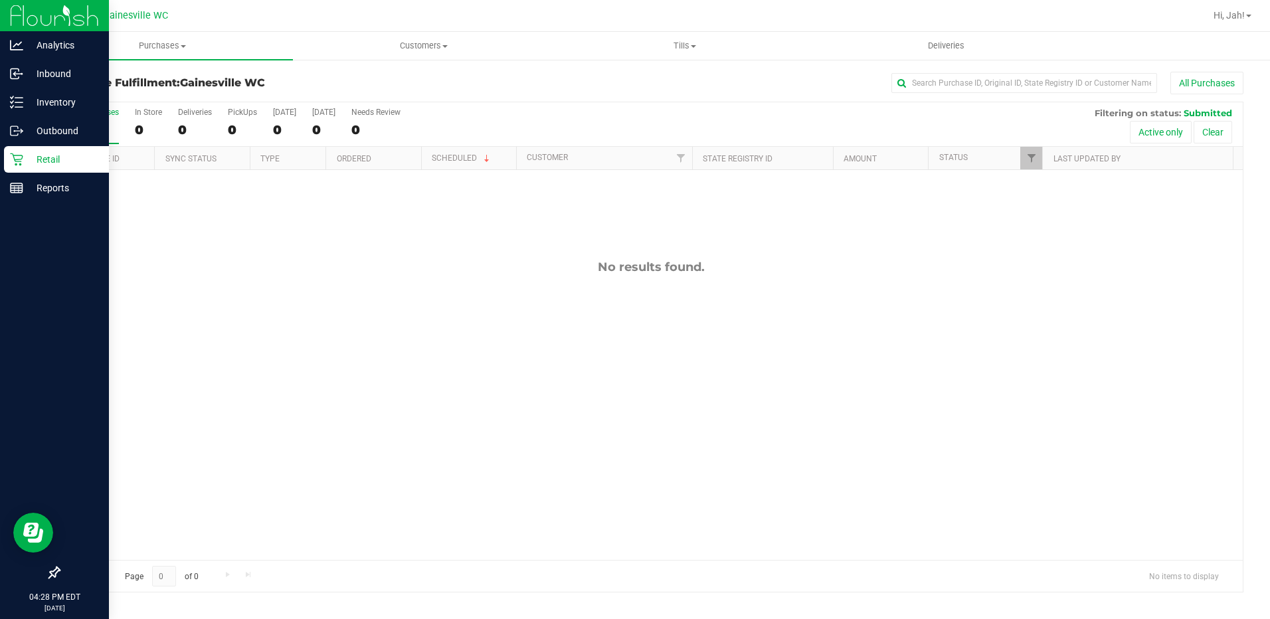
click at [26, 165] on p "Retail" at bounding box center [63, 159] width 80 height 16
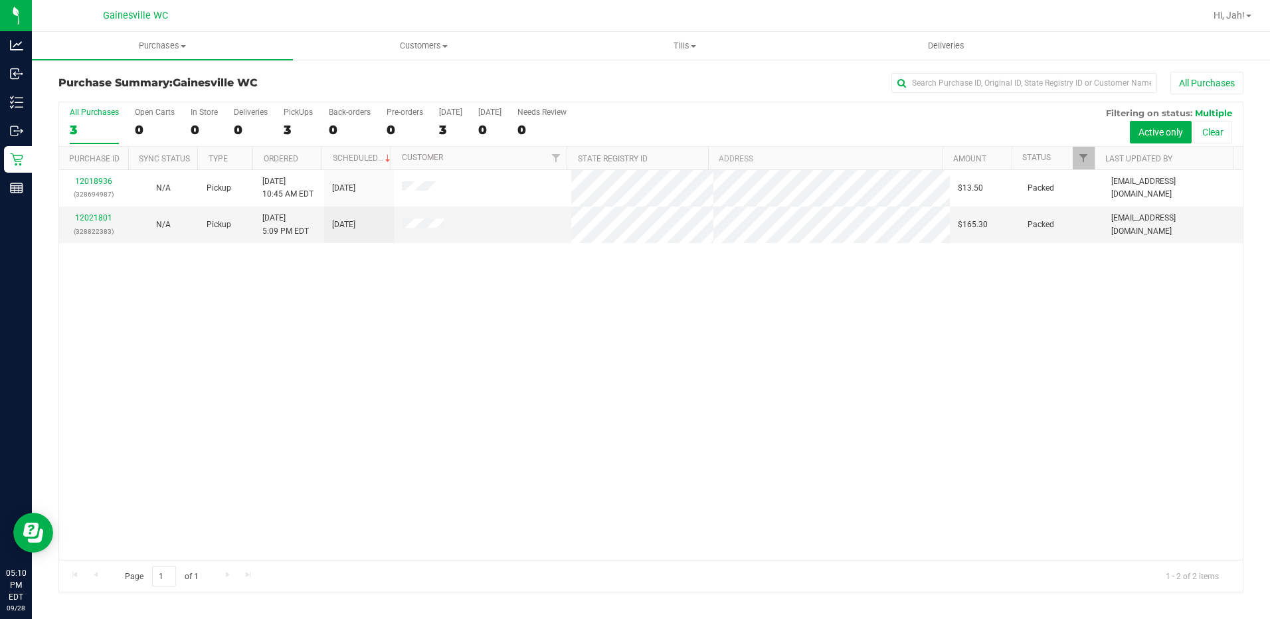
click at [468, 453] on div "12018936 (328694987) N/A Pickup [DATE] 10:45 AM EDT 9/28/2025 $13.50 Packed [EM…" at bounding box center [650, 365] width 1183 height 390
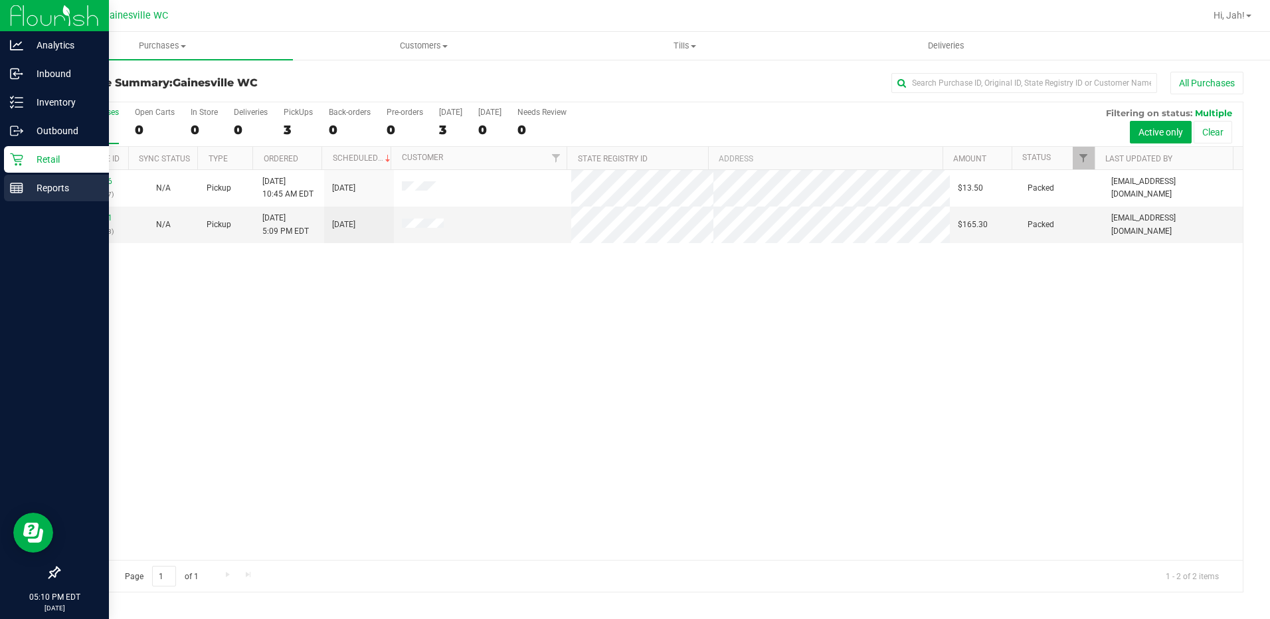
click at [48, 181] on p "Reports" at bounding box center [63, 188] width 80 height 16
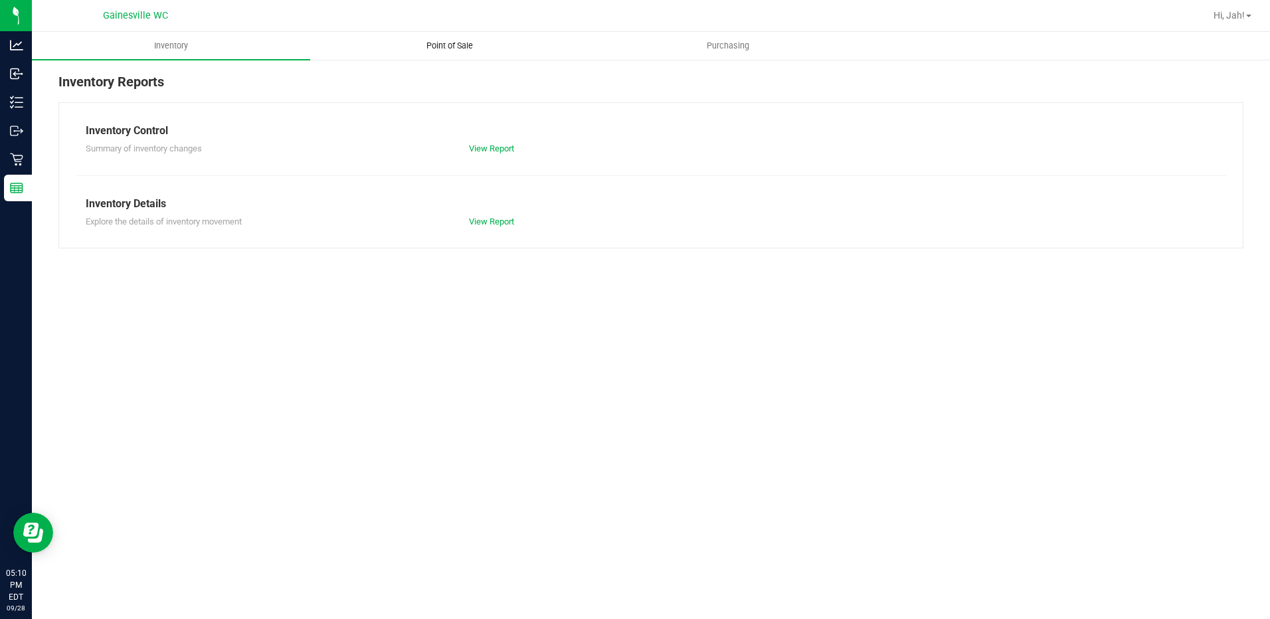
click at [448, 50] on span "Point of Sale" at bounding box center [449, 46] width 82 height 12
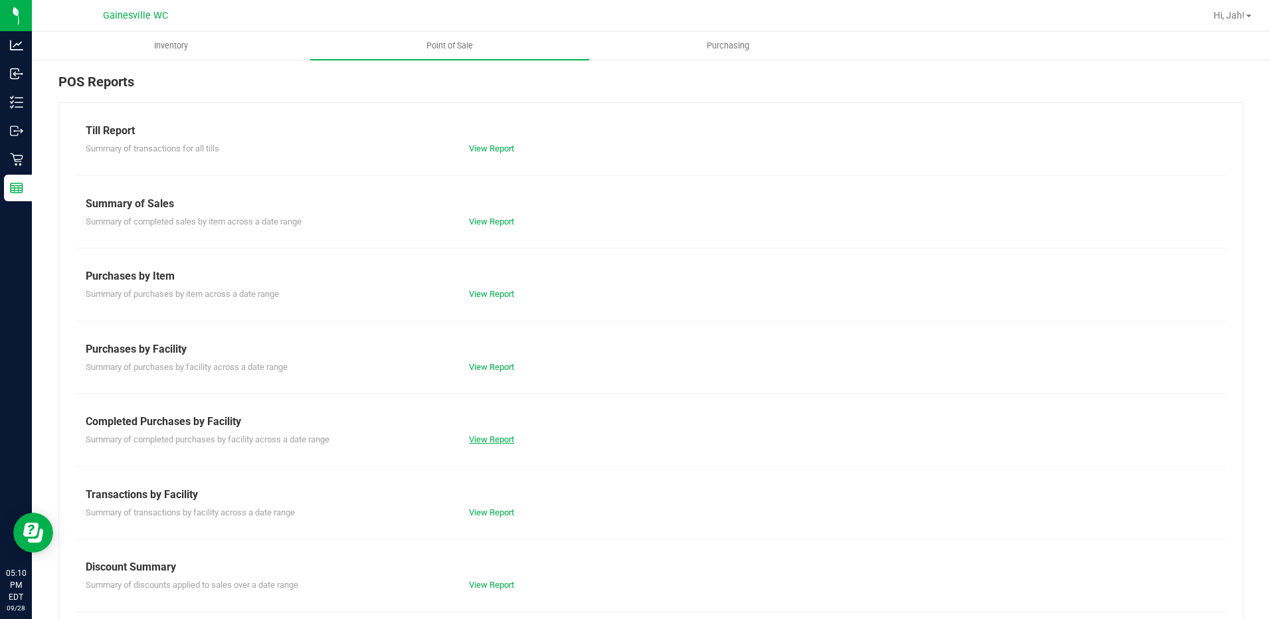
click at [479, 438] on link "View Report" at bounding box center [491, 439] width 45 height 10
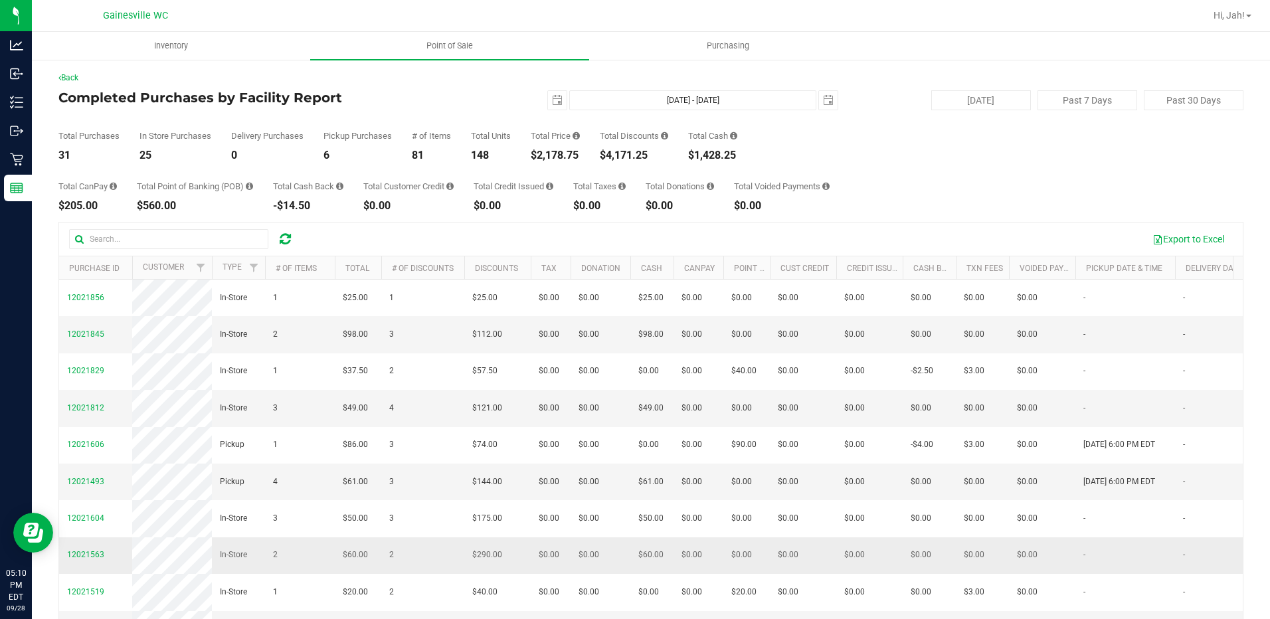
click at [390, 574] on td "2" at bounding box center [422, 555] width 83 height 37
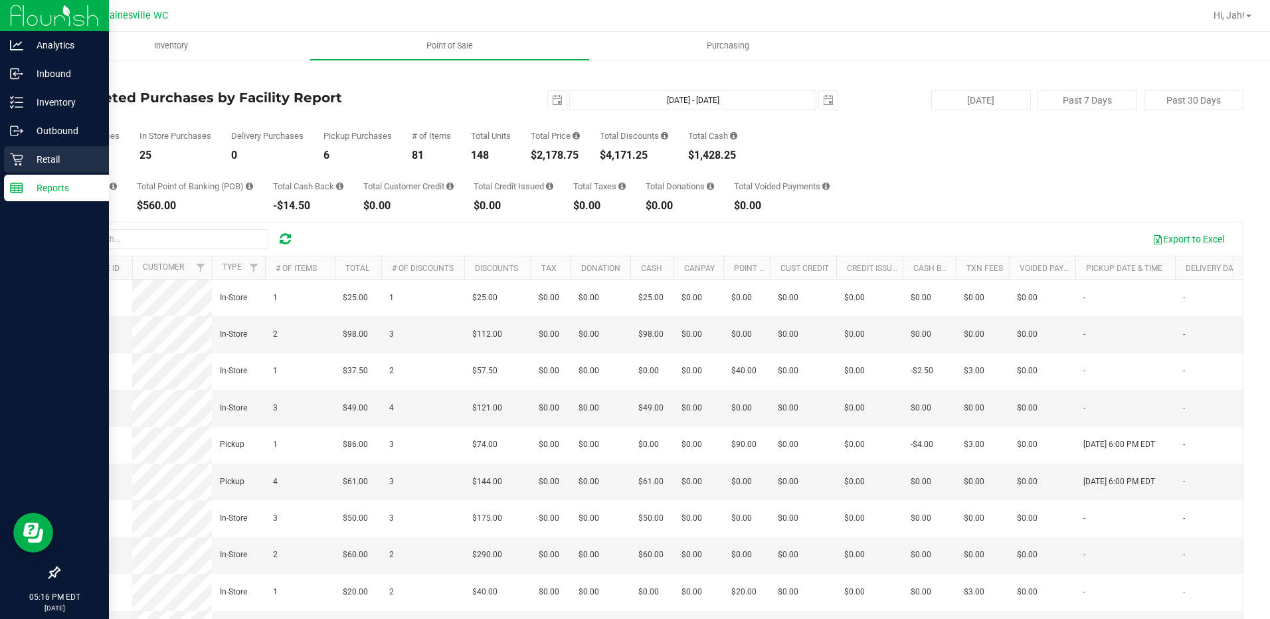
click at [25, 170] on div "Retail" at bounding box center [56, 159] width 105 height 27
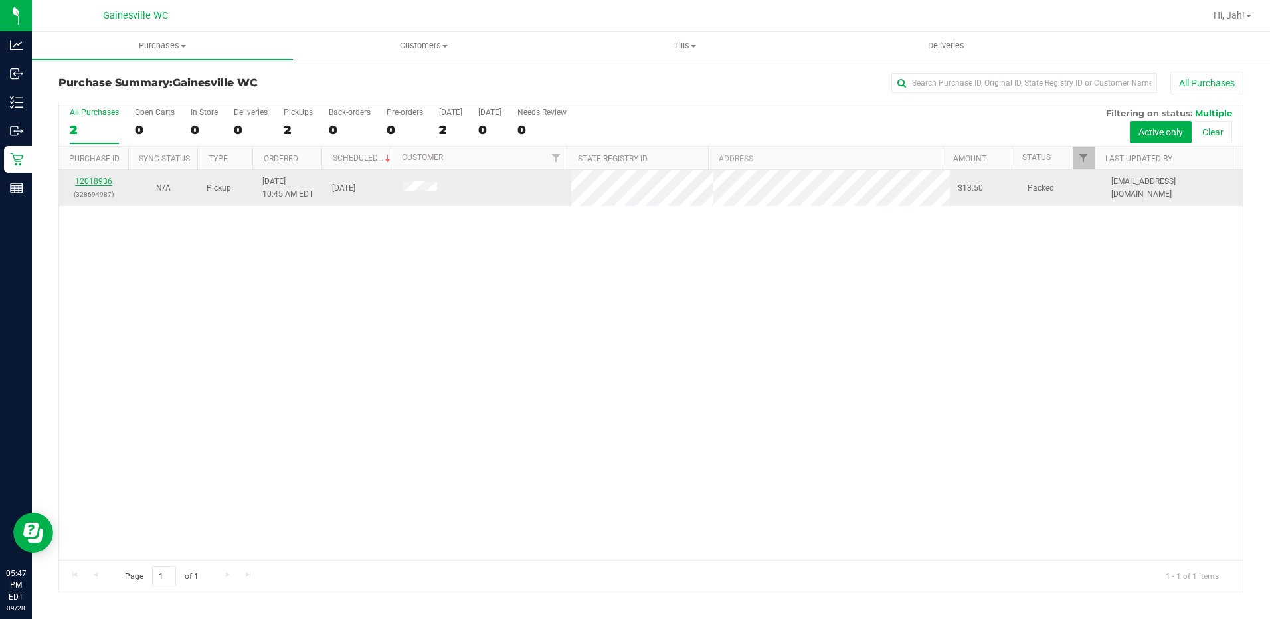
click at [102, 181] on link "12018936" at bounding box center [93, 181] width 37 height 9
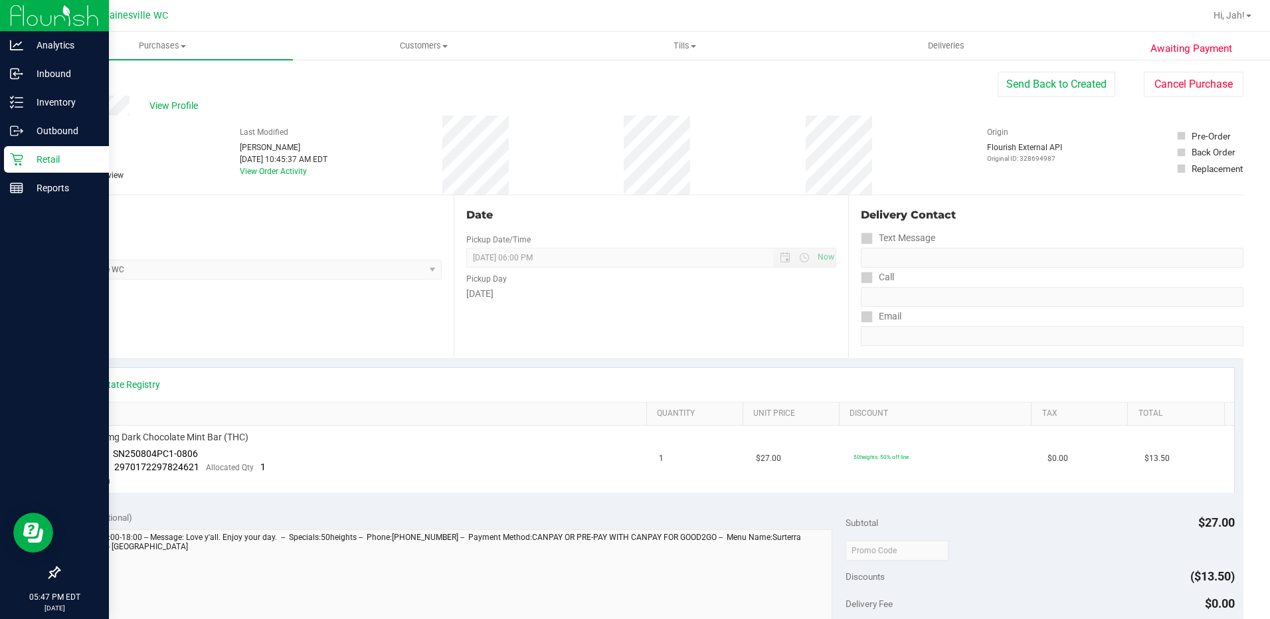
click at [17, 165] on icon at bounding box center [16, 159] width 13 height 13
